Goal: Transaction & Acquisition: Book appointment/travel/reservation

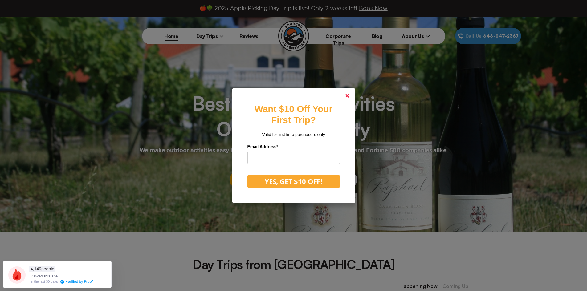
click at [349, 95] on polygon at bounding box center [347, 96] width 4 height 4
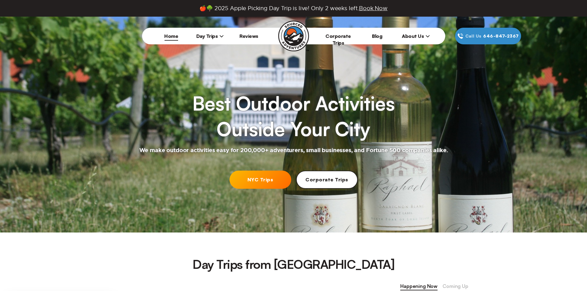
click at [210, 35] on span "Day Trips" at bounding box center [210, 36] width 28 height 6
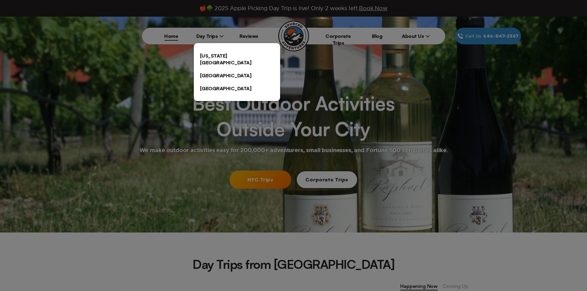
click at [225, 50] on link "[US_STATE][GEOGRAPHIC_DATA]" at bounding box center [237, 59] width 86 height 20
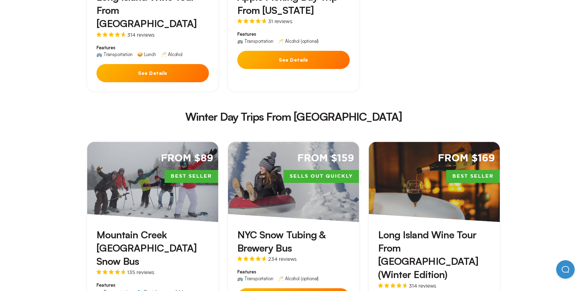
scroll to position [1087, 0]
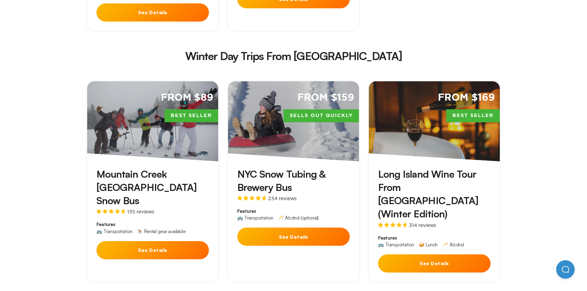
click at [424, 168] on h3 "Long Island Wine Tour From [GEOGRAPHIC_DATA] (Winter Edition)" at bounding box center [434, 194] width 112 height 53
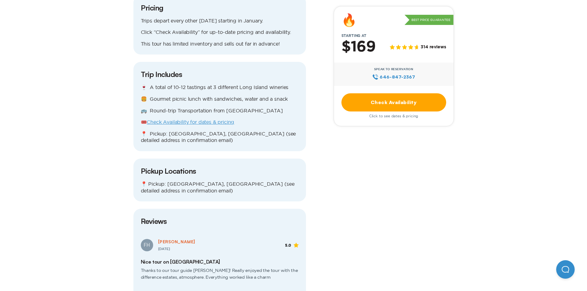
scroll to position [647, 0]
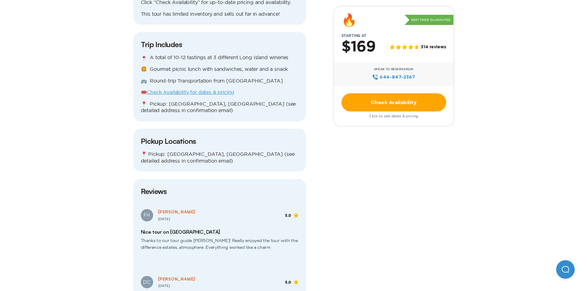
click at [423, 106] on link "Check Availability" at bounding box center [393, 102] width 105 height 18
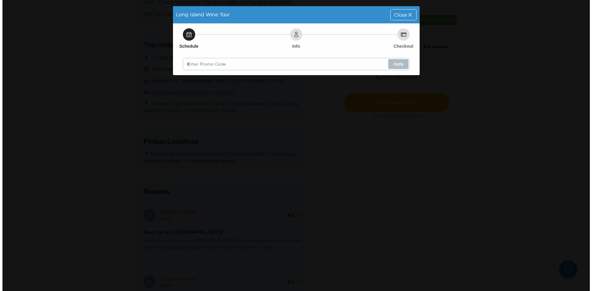
scroll to position [0, 0]
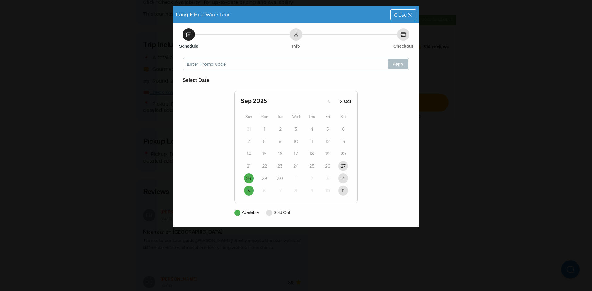
click at [342, 100] on icon "button" at bounding box center [341, 101] width 6 height 6
click at [399, 14] on span "Close" at bounding box center [399, 14] width 13 height 5
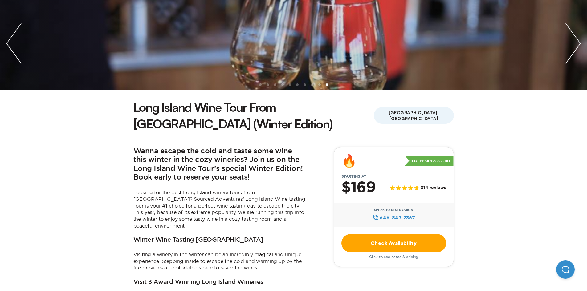
scroll to position [43, 0]
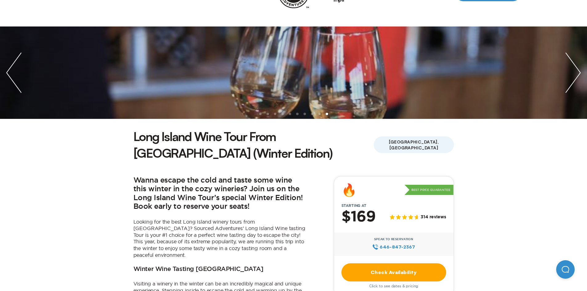
click at [585, 12] on header "Home Day Trips [US_STATE][GEOGRAPHIC_DATA] [GEOGRAPHIC_DATA] [GEOGRAPHIC_DATA] …" at bounding box center [293, 0] width 587 height 53
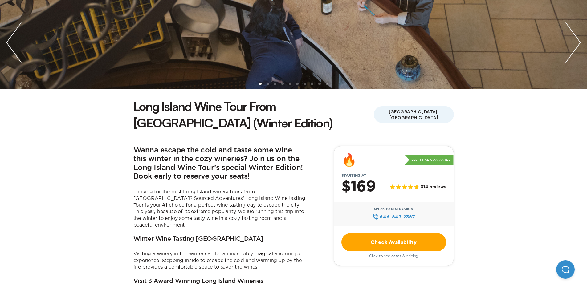
scroll to position [31, 0]
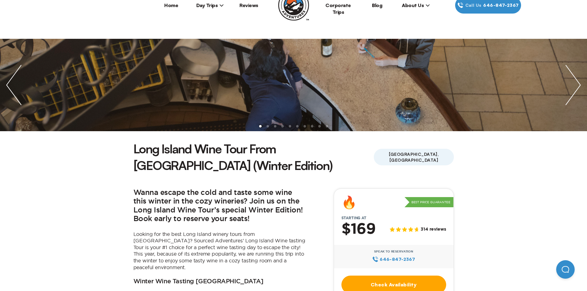
click at [578, 76] on img "next slide / item" at bounding box center [573, 85] width 28 height 92
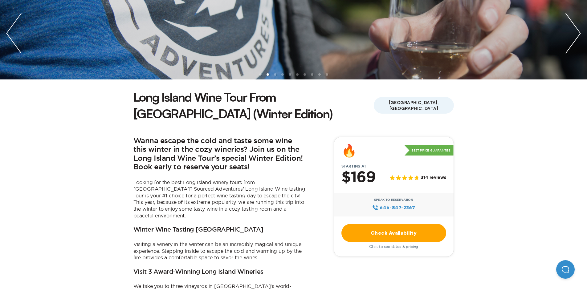
scroll to position [0, 0]
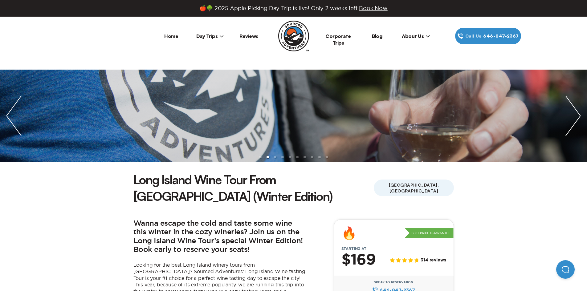
click at [177, 35] on link "Home" at bounding box center [171, 36] width 14 height 6
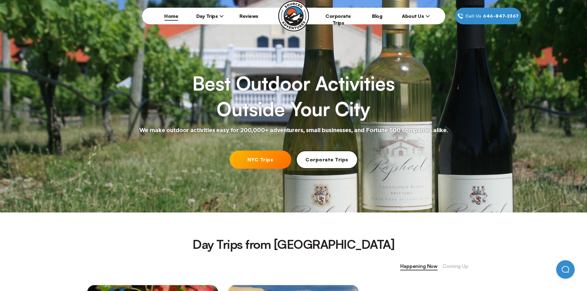
scroll to position [31, 0]
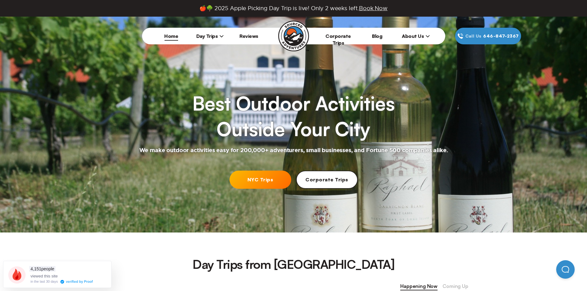
click at [215, 39] on span "Day Trips" at bounding box center [210, 36] width 28 height 6
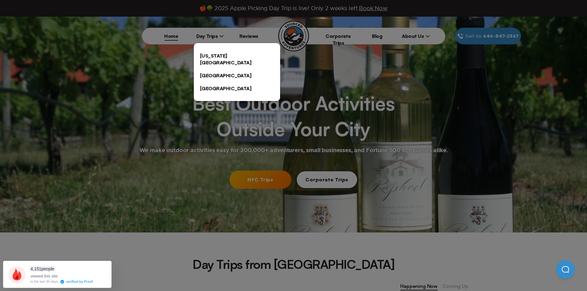
click at [219, 59] on link "[US_STATE][GEOGRAPHIC_DATA]" at bounding box center [237, 59] width 86 height 20
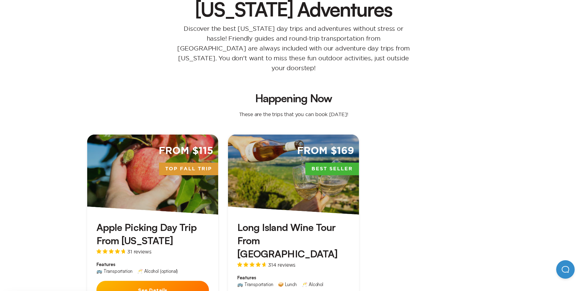
scroll to position [154, 0]
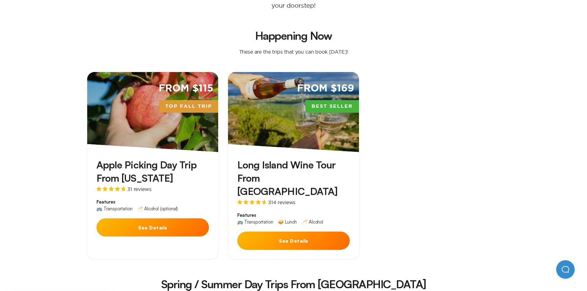
click at [268, 162] on h3 "Long Island Wine Tour From [GEOGRAPHIC_DATA]" at bounding box center [293, 178] width 112 height 40
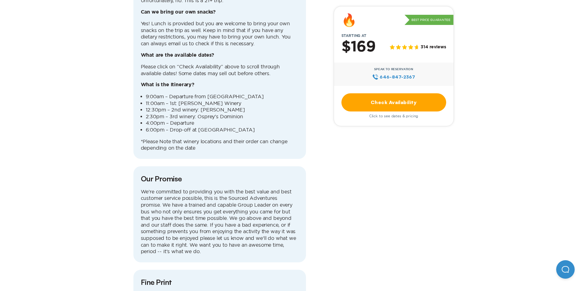
scroll to position [1682, 0]
